Goal: Complete application form: Complete application form

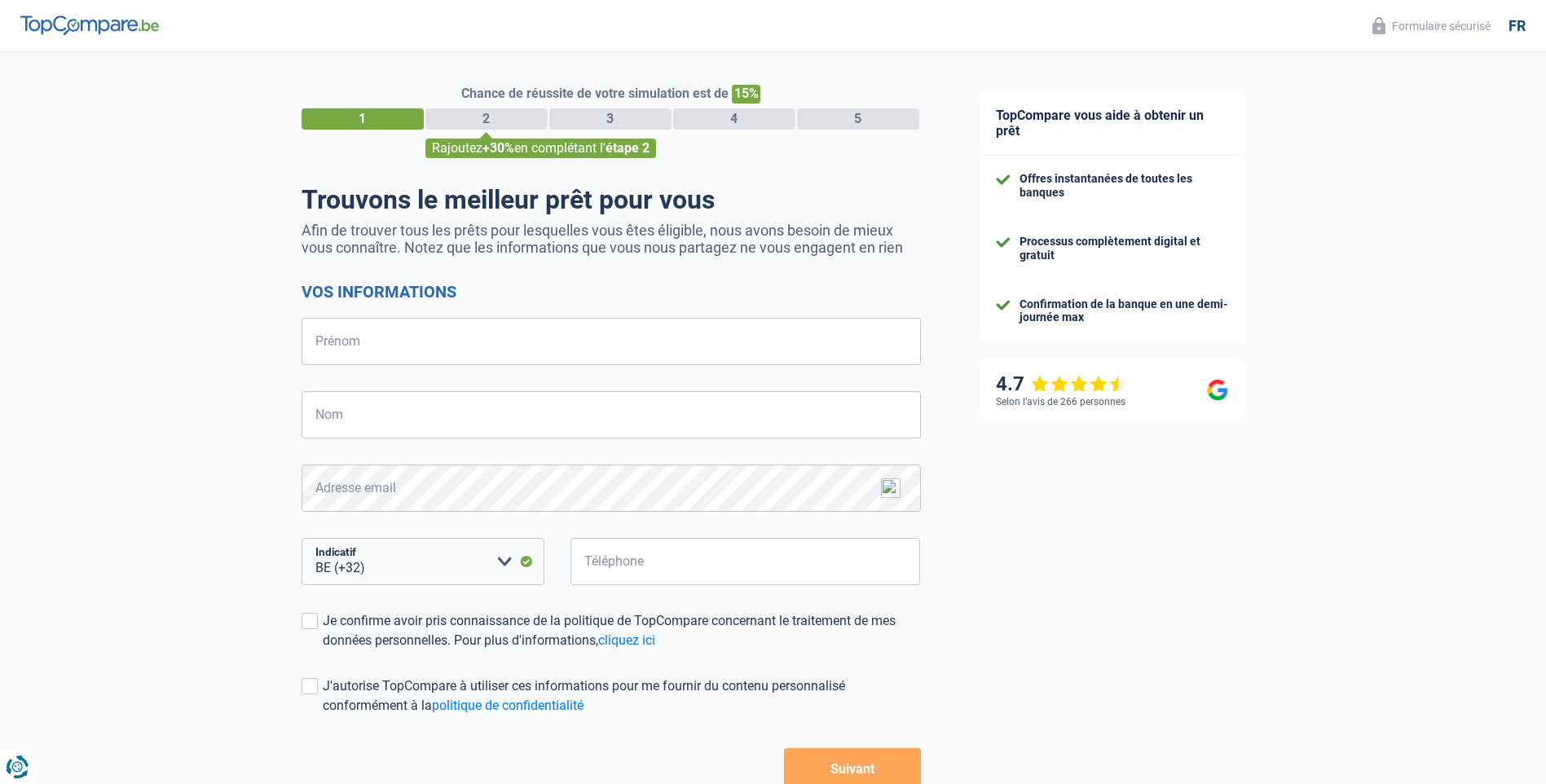
select select "32"
click at [412, 350] on input "Prénom" at bounding box center [612, 342] width 619 height 47
type input "[PERSON_NAME]"
type input "Van win"
type input "472227026"
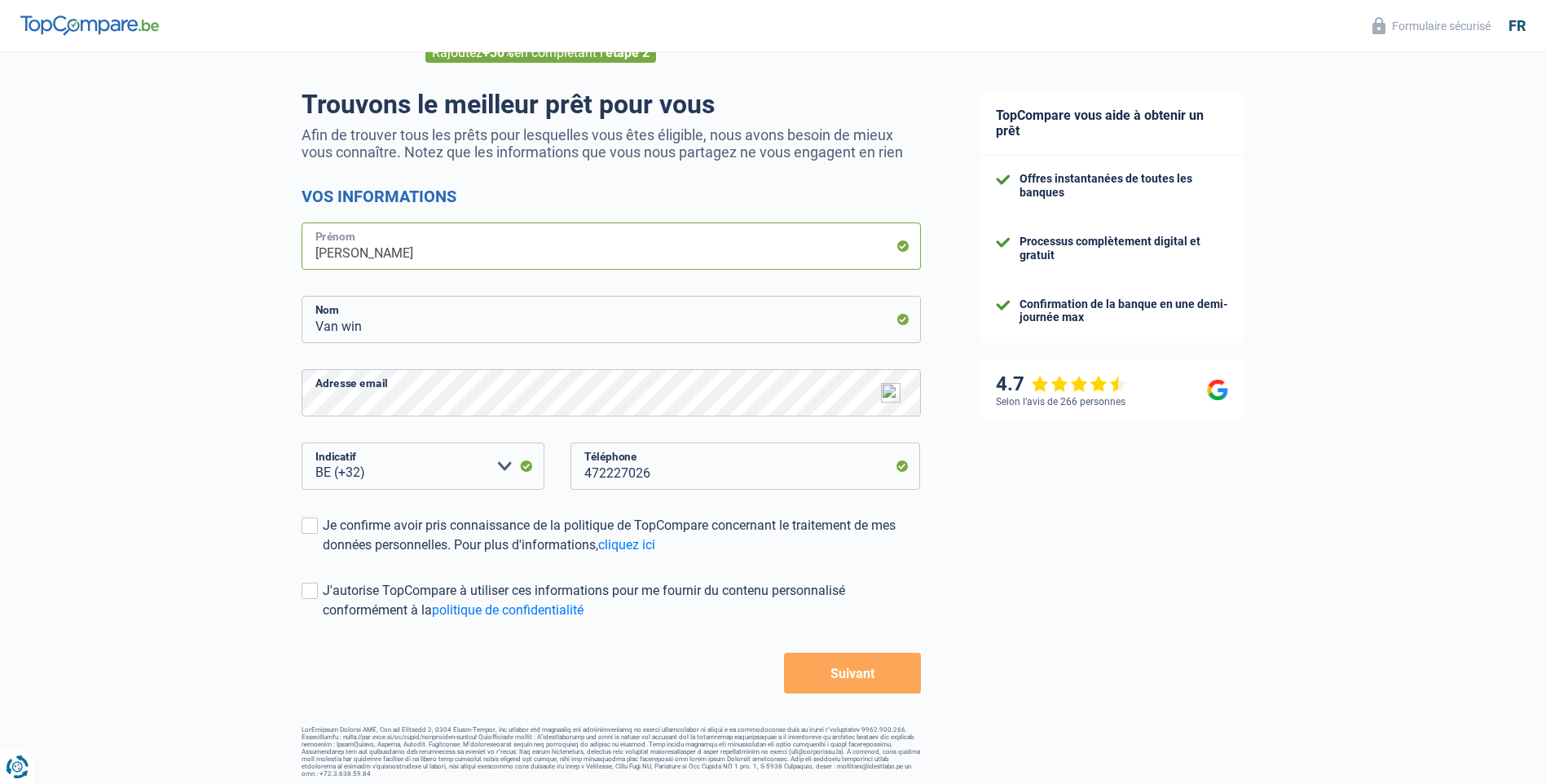
scroll to position [101, 0]
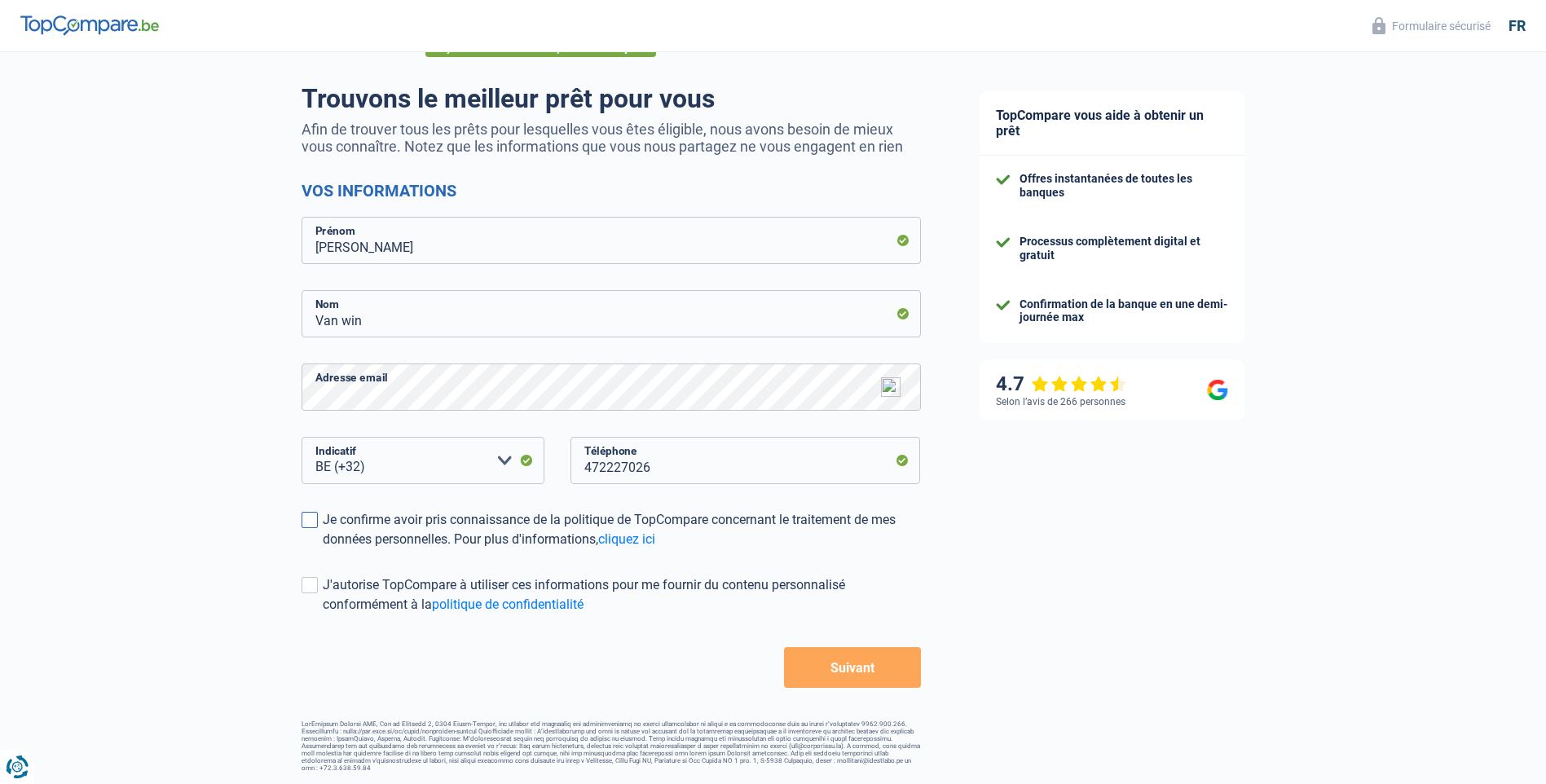
drag, startPoint x: 307, startPoint y: 523, endPoint x: 304, endPoint y: 534, distance: 11.4
click at [308, 526] on span at bounding box center [310, 519] width 16 height 16
click at [323, 549] on input "Je confirme avoir pris connaissance de la politique de TopCompare concernant le…" at bounding box center [323, 549] width 0 height 0
click at [306, 595] on label "J'autorise TopCompare à utiliser ces informations pour me fournir du contenu pe…" at bounding box center [612, 594] width 619 height 39
click at [323, 614] on input "J'autorise TopCompare à utiliser ces informations pour me fournir du contenu pe…" at bounding box center [323, 614] width 0 height 0
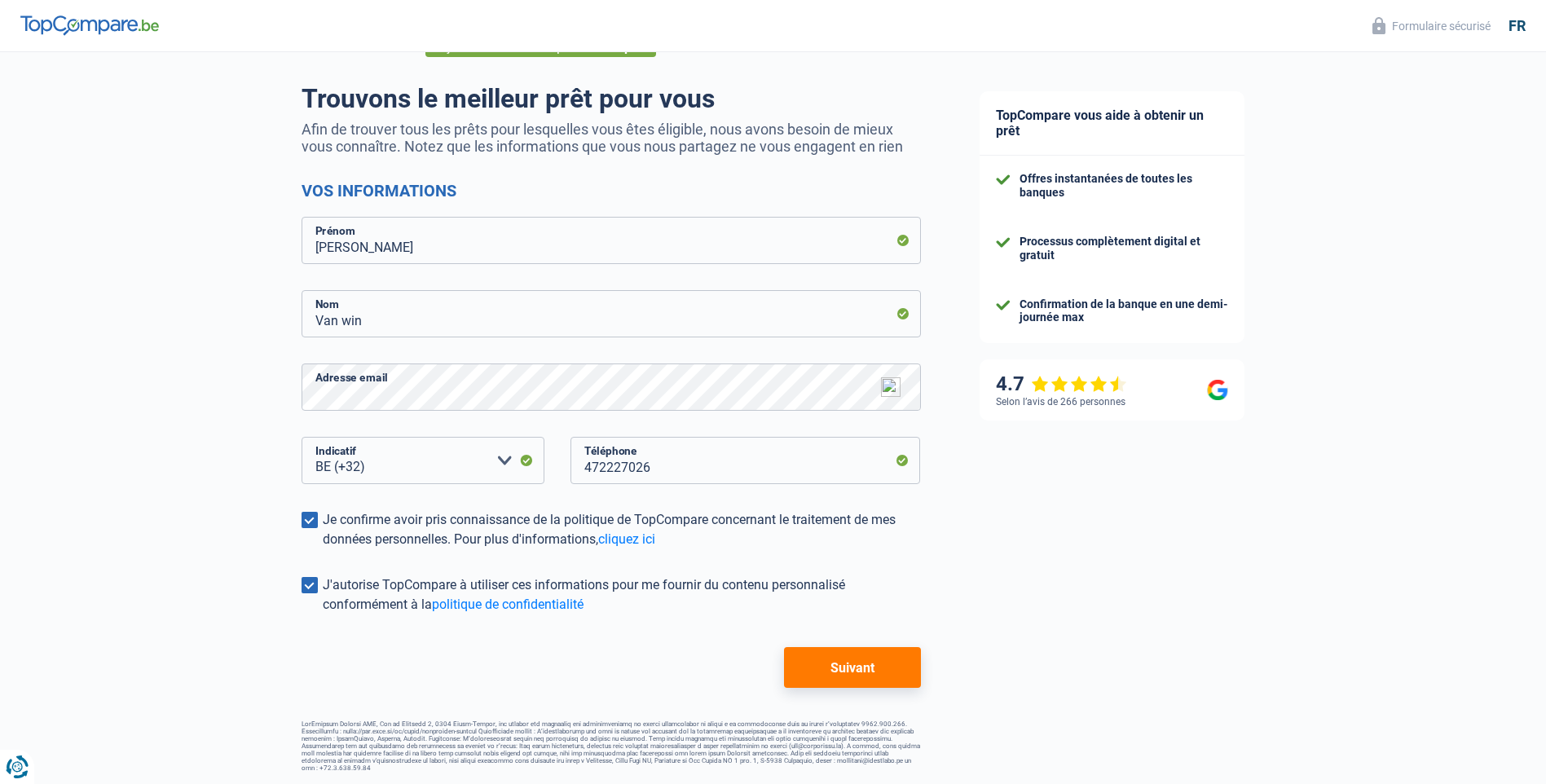
click at [814, 671] on button "Suivant" at bounding box center [852, 666] width 136 height 41
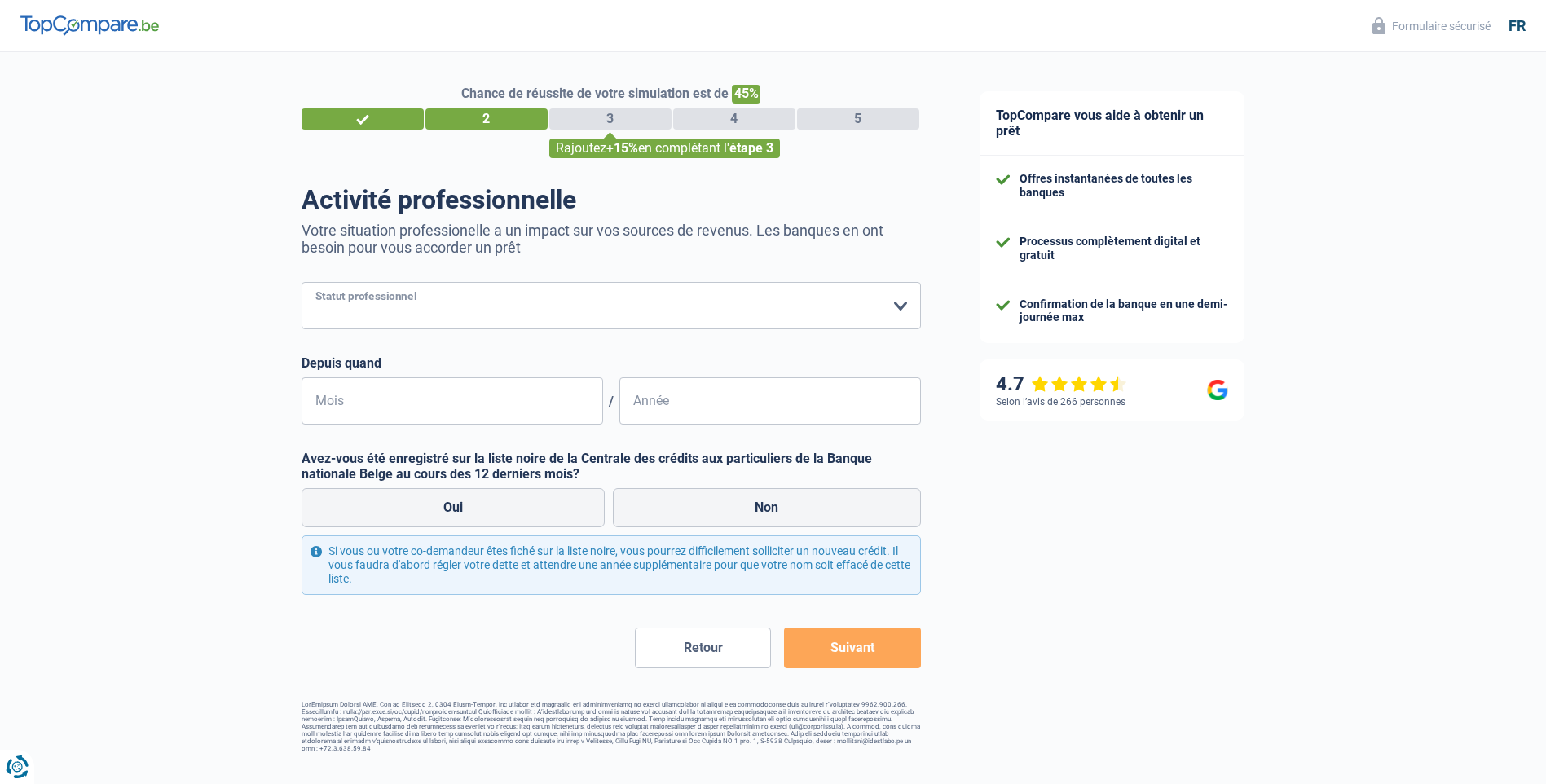
click at [904, 304] on select "Ouvrier Employé privé Employé public Invalide Indépendant Pensionné Chômeur Mut…" at bounding box center [612, 306] width 619 height 47
